Goal: Information Seeking & Learning: Learn about a topic

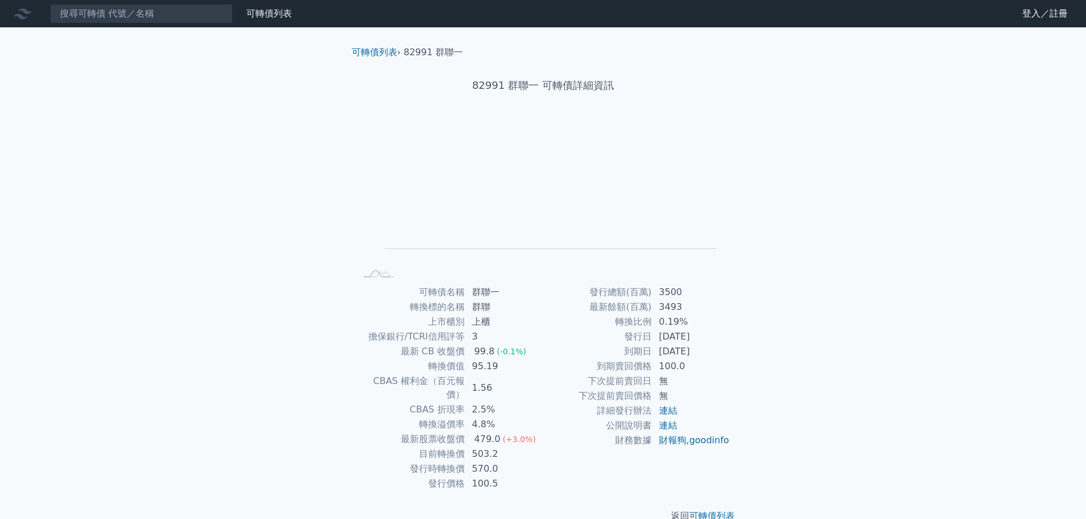
click at [472, 86] on h1 "82991 群聯一 可轉債詳細資訊" at bounding box center [543, 86] width 401 height 16
click at [568, 77] on div "82991 群聯一 可轉債詳細資訊" at bounding box center [543, 85] width 401 height 52
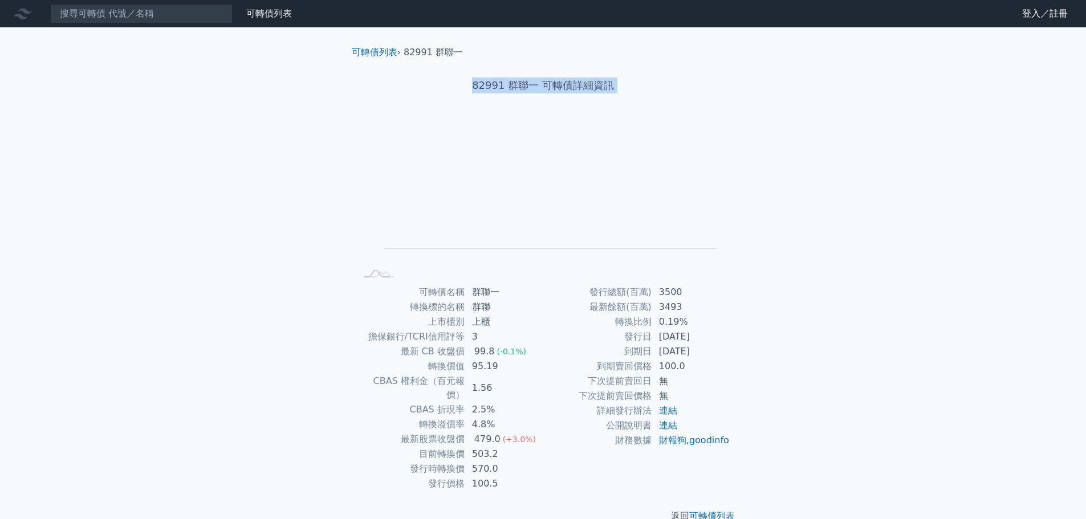
click at [922, 193] on div "可轉債列表 財務數據 可轉債列表 財務數據 登入／註冊 登入／註冊 可轉債列表 › 82991 群聯一 82991 群聯一 可轉債詳細資訊 Zoom Out …" at bounding box center [543, 270] width 1086 height 541
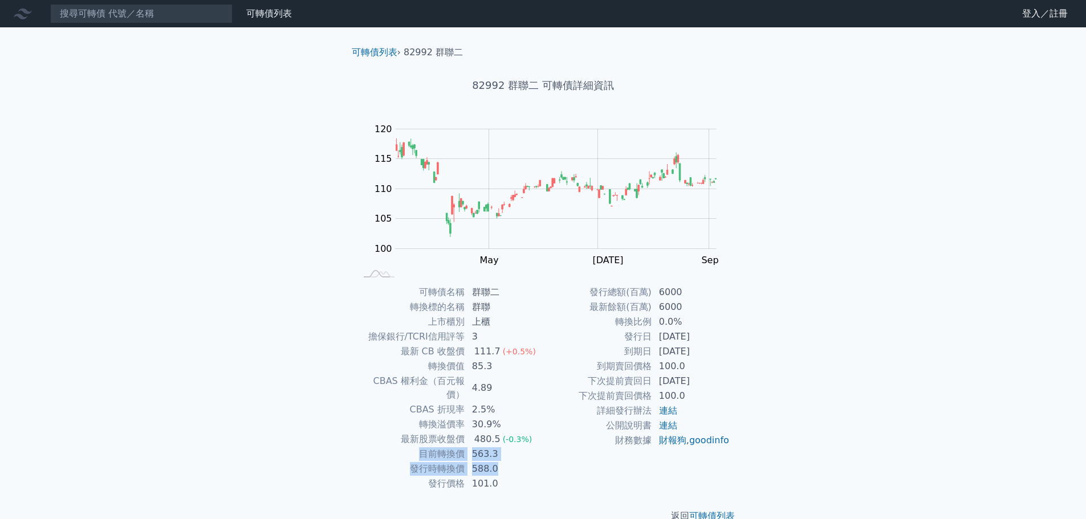
drag, startPoint x: 495, startPoint y: 453, endPoint x: 417, endPoint y: 443, distance: 78.8
click at [417, 443] on tbody "可轉債名稱 群聯二 轉換標的名稱 群聯 上市櫃別 上櫃 擔保銀行/TCRI信用評等 3 最新 CB 收盤價 111.7 (+0.5%) 轉換價值 85.3 C…" at bounding box center [449, 388] width 187 height 206
copy tbody "目前轉換價 563.3 發行時轉換價 588.0"
click at [669, 414] on link "連結" at bounding box center [668, 410] width 18 height 11
